Goal: Entertainment & Leisure: Consume media (video, audio)

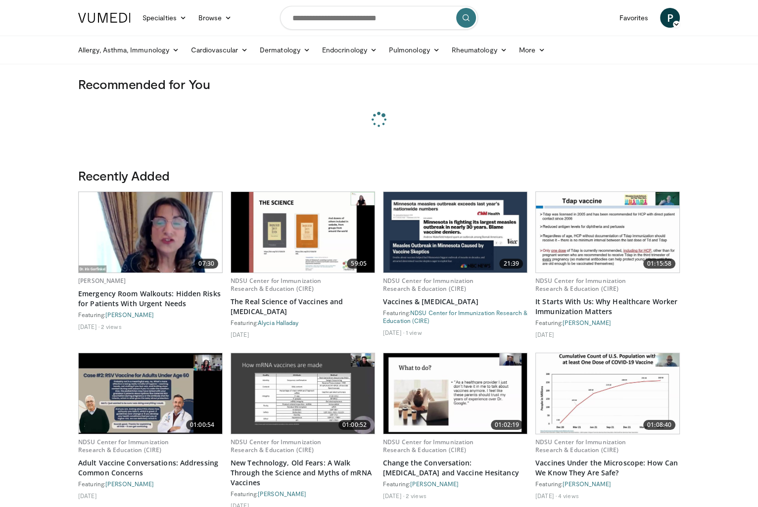
click at [145, 222] on img at bounding box center [150, 232] width 143 height 81
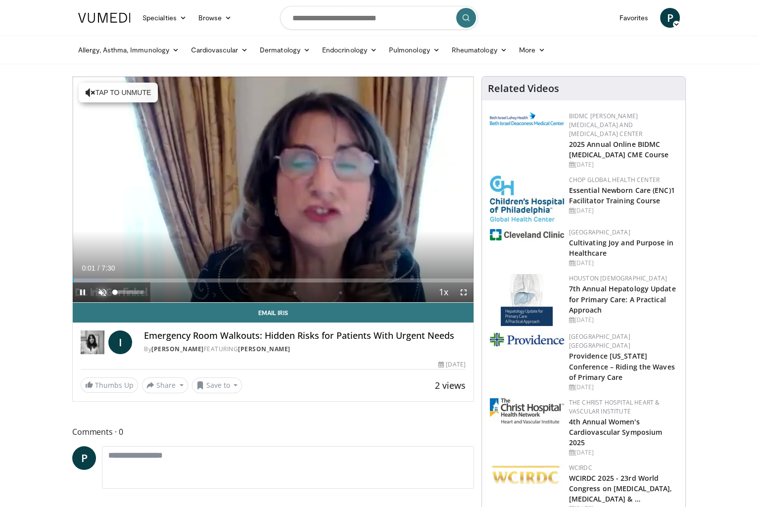
click at [95, 297] on span "Video Player" at bounding box center [102, 292] width 20 height 20
